Goal: Transaction & Acquisition: Register for event/course

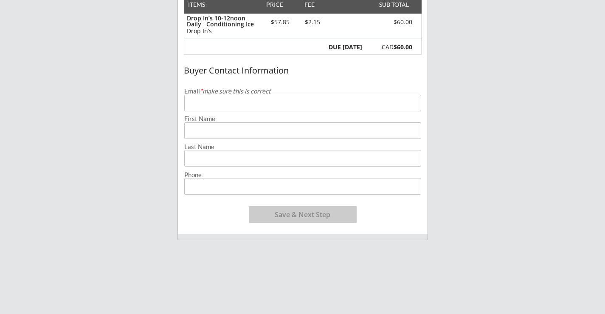
scroll to position [127, 0]
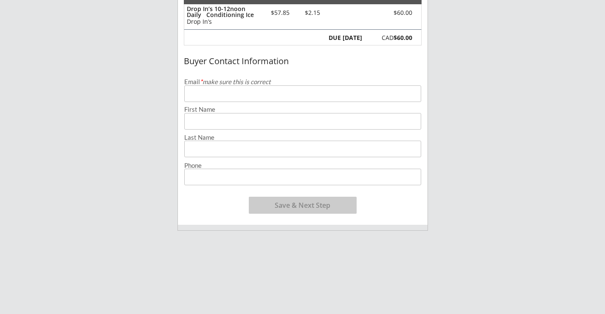
click at [246, 88] on input "email" at bounding box center [302, 93] width 237 height 17
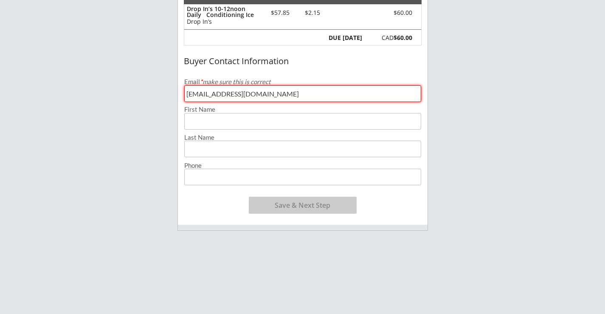
type input "[EMAIL_ADDRESS][DOMAIN_NAME]"
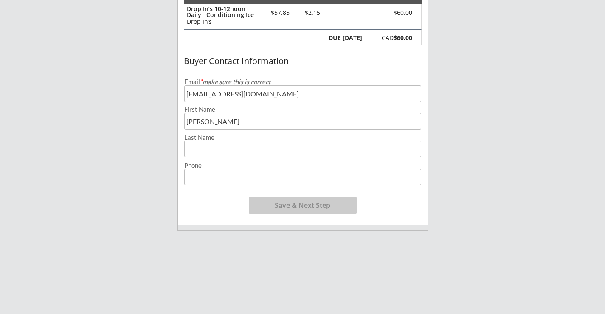
type input "[PERSON_NAME]"
type input "[PHONE_NUMBER]"
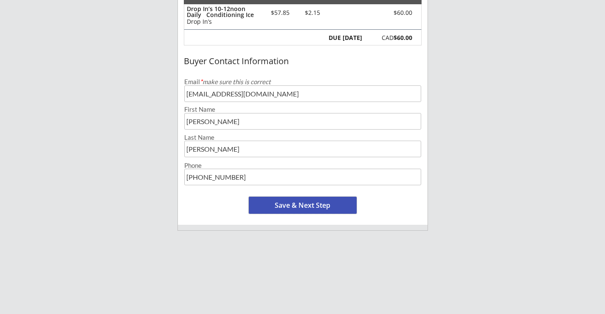
click at [288, 211] on button "Save & Next Step" at bounding box center [303, 205] width 108 height 17
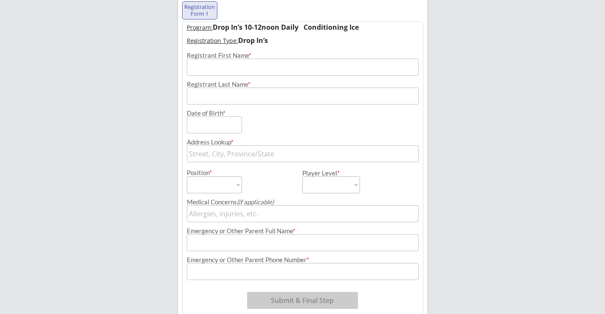
scroll to position [61, 0]
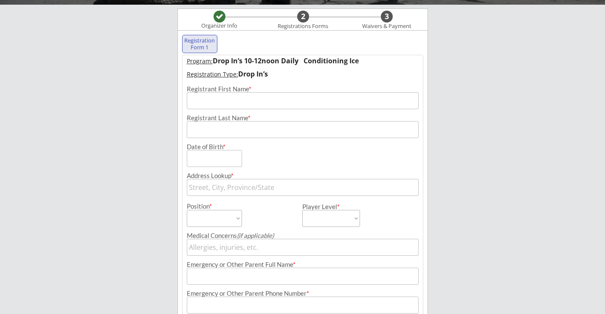
click at [260, 99] on input "input" at bounding box center [303, 100] width 232 height 17
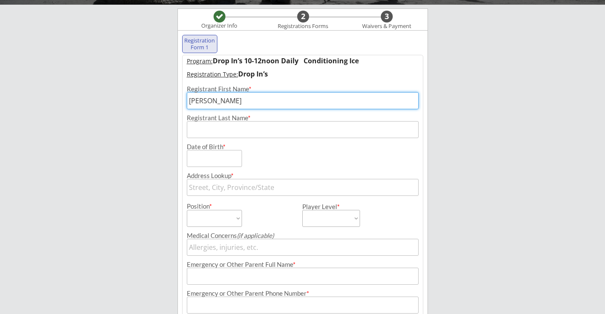
type input "[PERSON_NAME]"
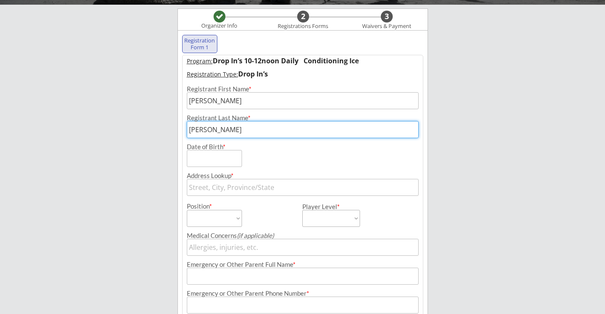
type input "[PERSON_NAME]"
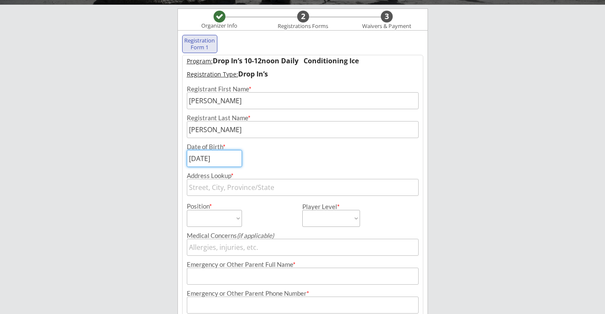
type input "[DATE]"
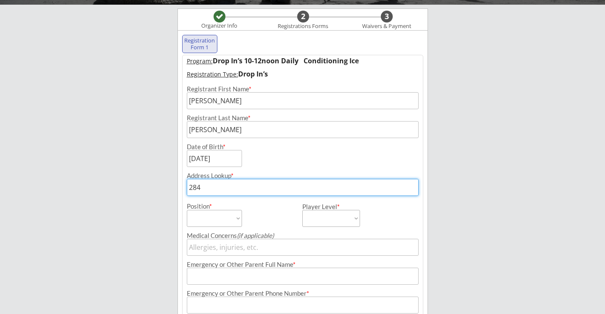
type input "2848"
type input "[STREET_ADDRESS][PERSON_NAME]"
type input "2848"
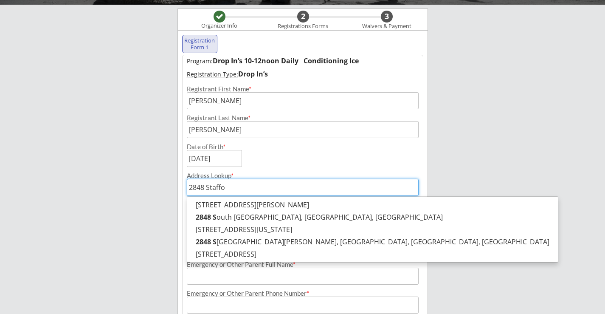
type input "2848 Staffor"
type input "[STREET_ADDRESS][PERSON_NAME][US_STATE]"
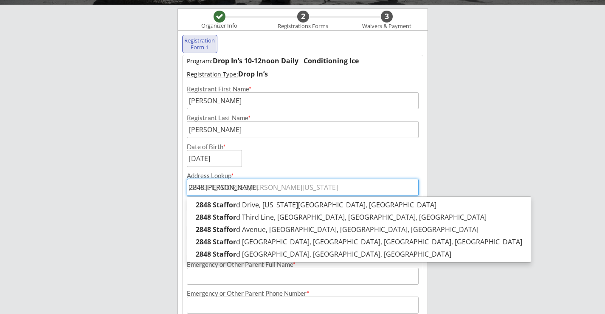
type input "2848 [PERSON_NAME]"
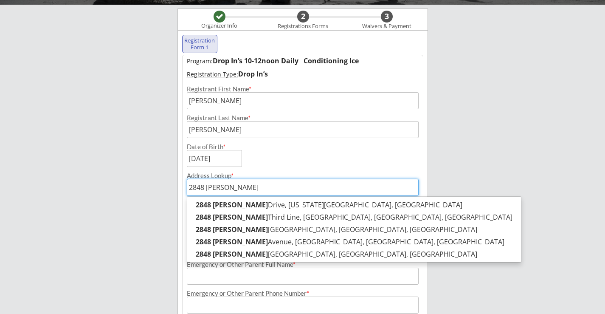
type input "2848 [PERSON_NAME] Thir"
type input "[STREET_ADDRESS][PERSON_NAME]"
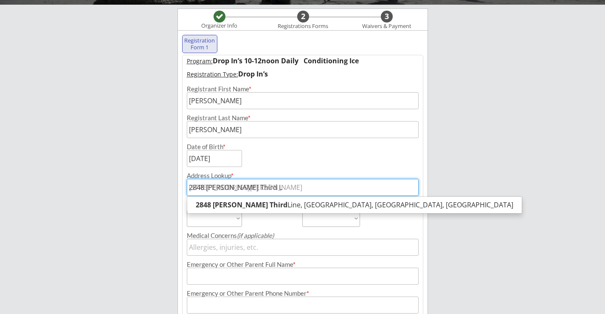
type input "2848 [PERSON_NAME] Third Li"
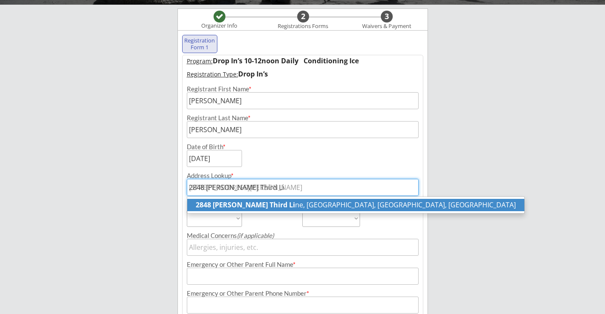
click at [294, 205] on p "[STREET_ADDRESS][PERSON_NAME]" at bounding box center [355, 205] width 337 height 12
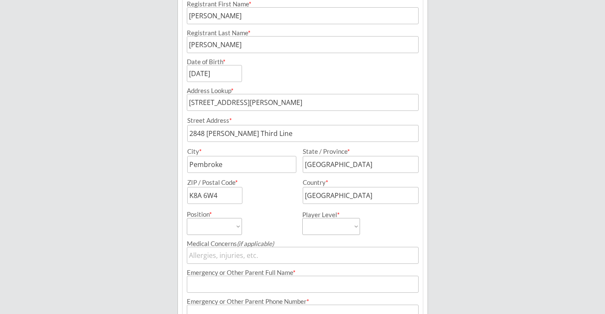
scroll to position [188, 0]
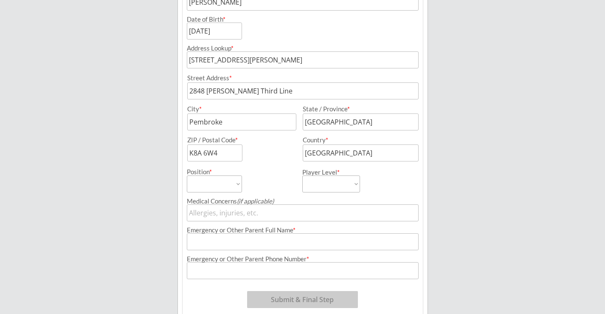
type input "[STREET_ADDRESS][PERSON_NAME]"
click at [225, 188] on select "Forward Defense Goalie" at bounding box center [214, 183] width 55 height 17
select select ""Forward""
click at [187, 175] on select "Forward Defense Goalie" at bounding box center [214, 183] width 55 height 17
click at [333, 192] on select "House League Rep B Single A Double AA Triple AAA" at bounding box center [331, 183] width 58 height 17
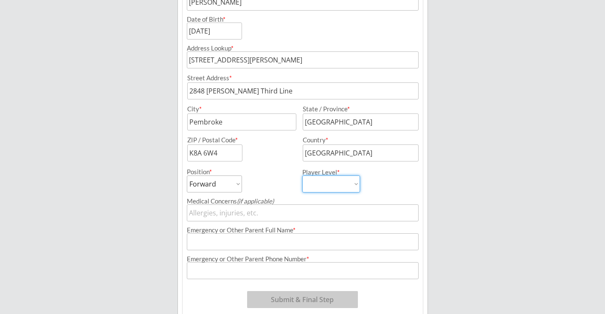
select select ""House League""
click at [302, 175] on select "House League Rep B Single A Double AA Triple AAA" at bounding box center [331, 183] width 58 height 17
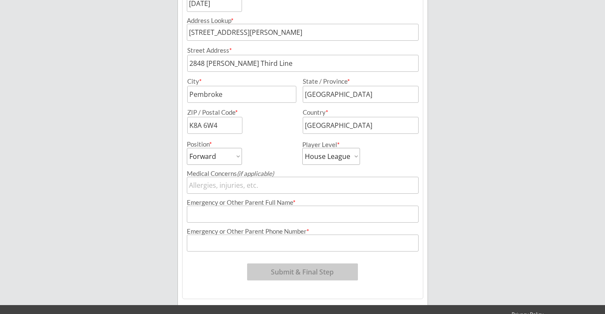
scroll to position [231, 0]
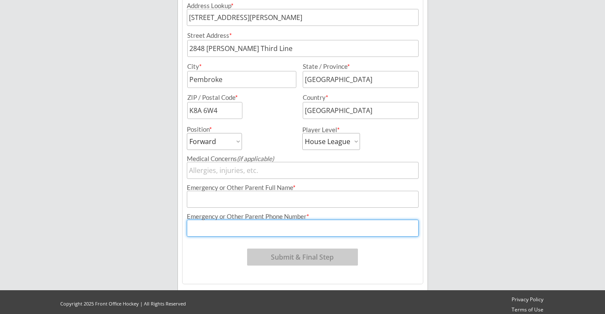
click at [303, 231] on input "input" at bounding box center [303, 227] width 232 height 17
click at [312, 194] on input "input" at bounding box center [303, 199] width 232 height 17
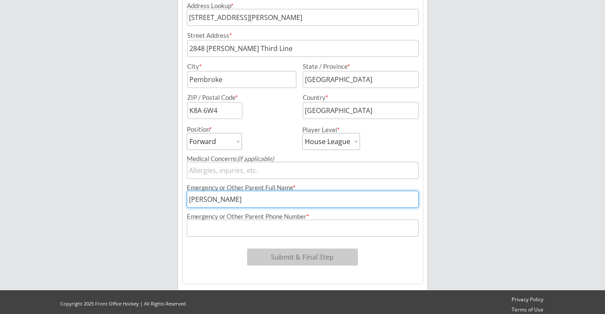
type input "[PERSON_NAME]"
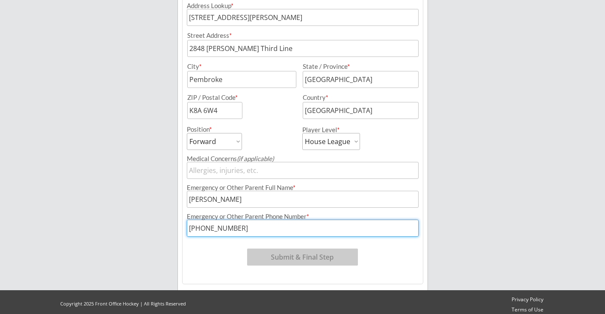
type input "[PHONE_NUMBER]"
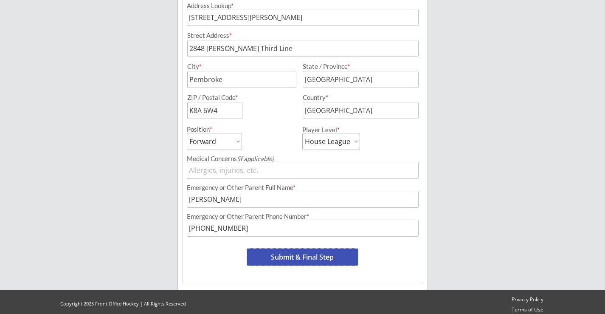
click at [324, 254] on button "Submit & Final Step" at bounding box center [302, 256] width 111 height 17
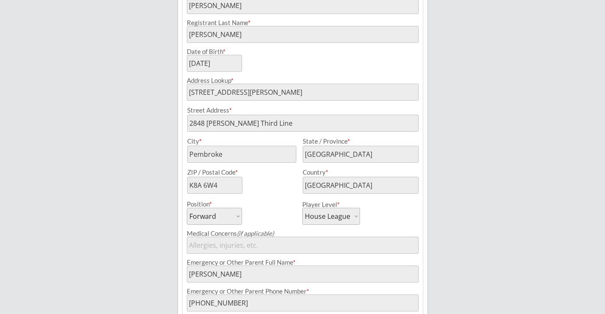
scroll to position [212, 0]
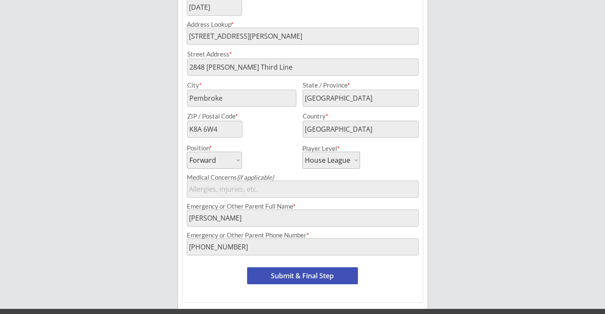
click at [314, 276] on button "Submit & Final Step" at bounding box center [302, 275] width 111 height 17
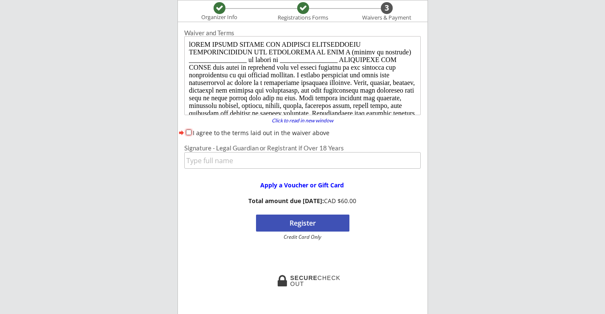
scroll to position [0, 0]
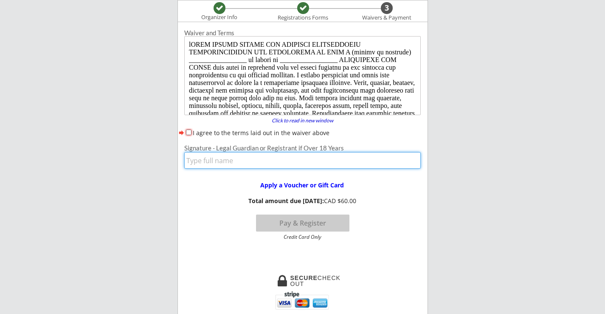
click at [281, 166] on input "input" at bounding box center [302, 160] width 236 height 17
type input "[PERSON_NAME]"
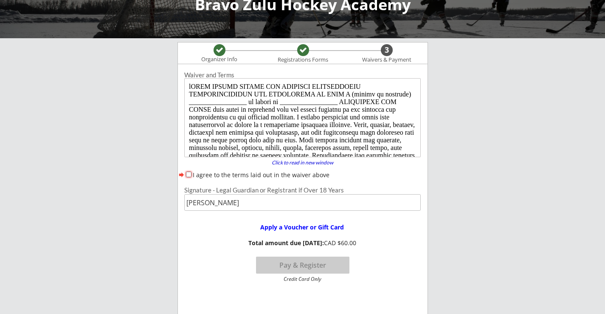
scroll to position [42, 0]
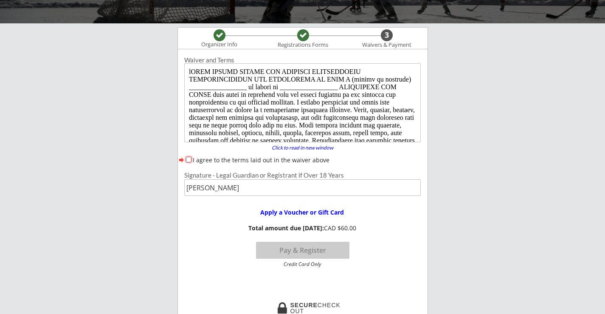
click at [193, 160] on label "I agree to the terms laid out in the waiver above" at bounding box center [261, 160] width 137 height 8
click at [191, 160] on input "I agree to the terms laid out in the waiver above" at bounding box center [189, 160] width 6 height 6
checkbox input "true"
click at [314, 252] on button "Pay & Register" at bounding box center [302, 250] width 93 height 17
